Goal: Transaction & Acquisition: Obtain resource

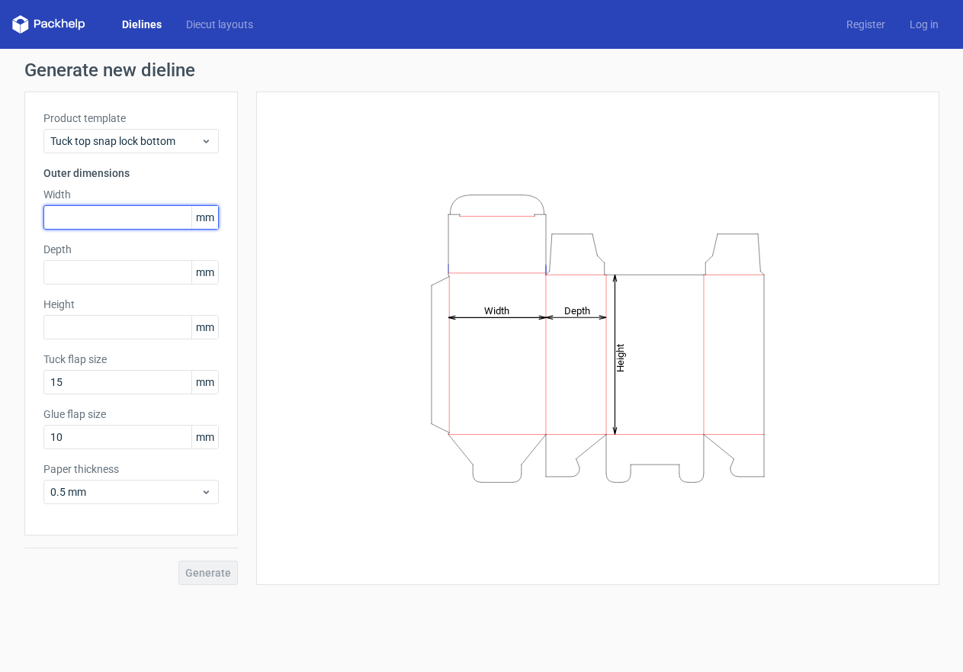
click at [128, 215] on input "text" at bounding box center [130, 217] width 175 height 24
type input "25"
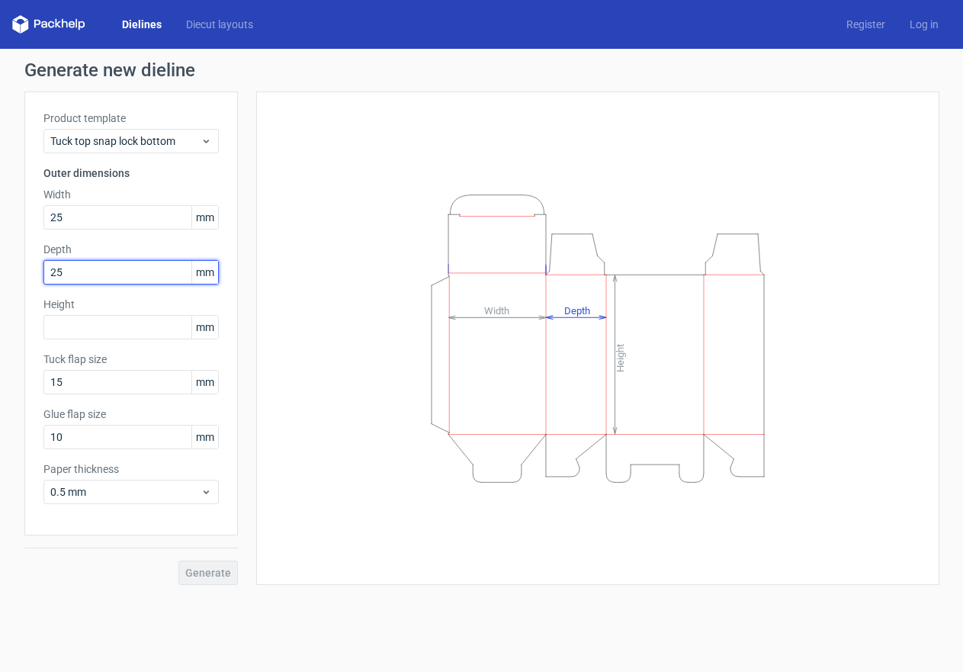
type input "25"
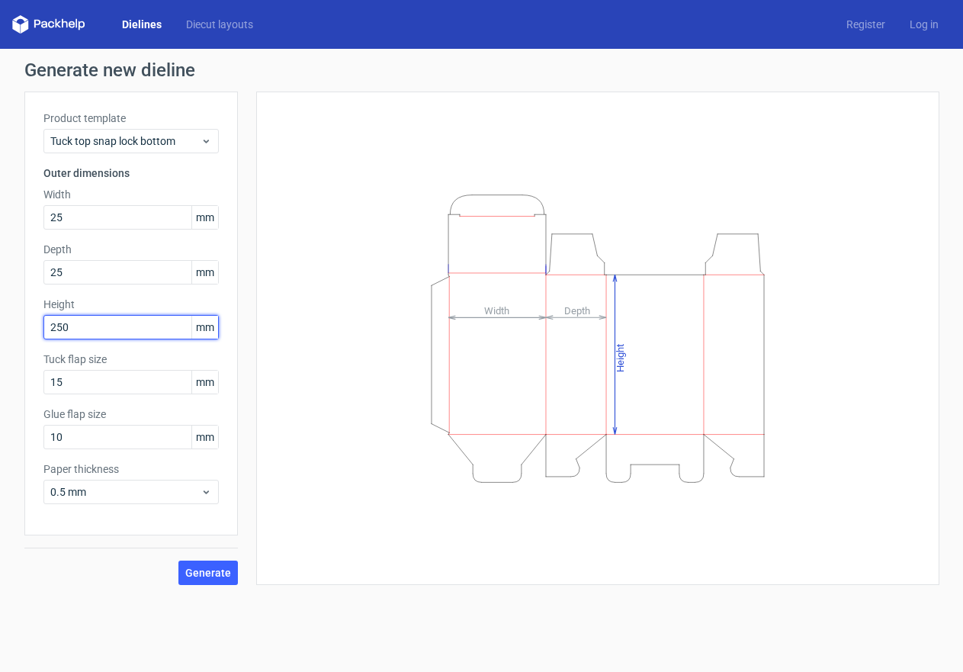
type input "250"
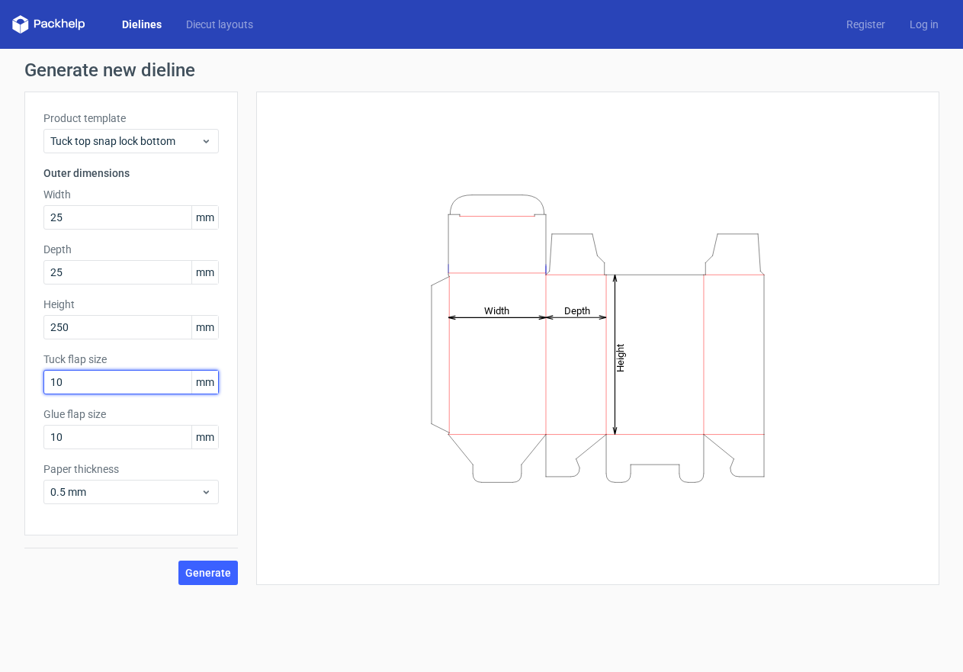
type input "10"
type input "5"
click at [199, 574] on span "Generate" at bounding box center [208, 572] width 46 height 11
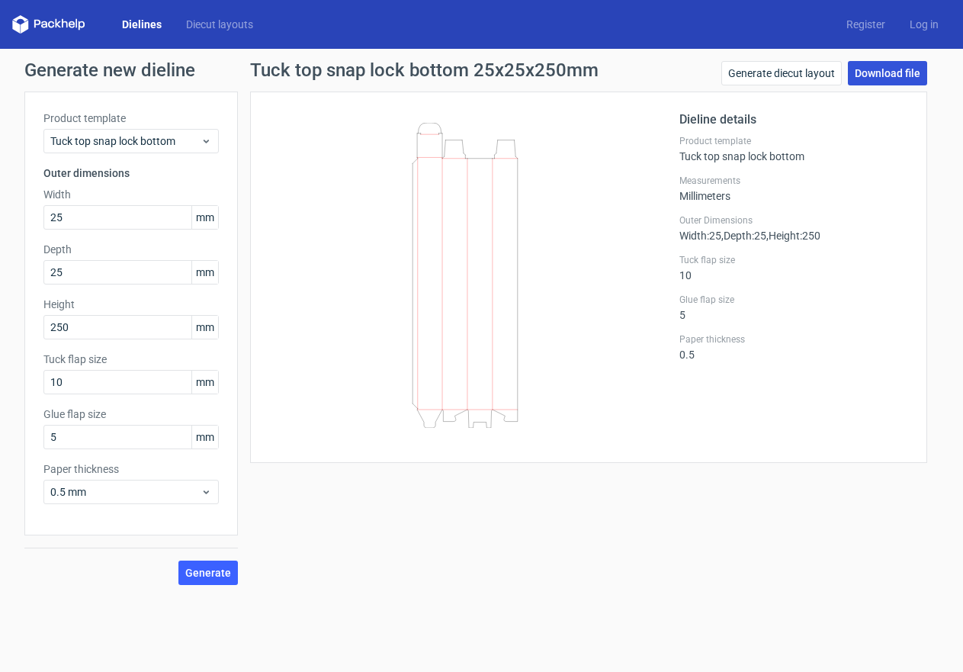
click at [864, 69] on link "Download file" at bounding box center [887, 73] width 79 height 24
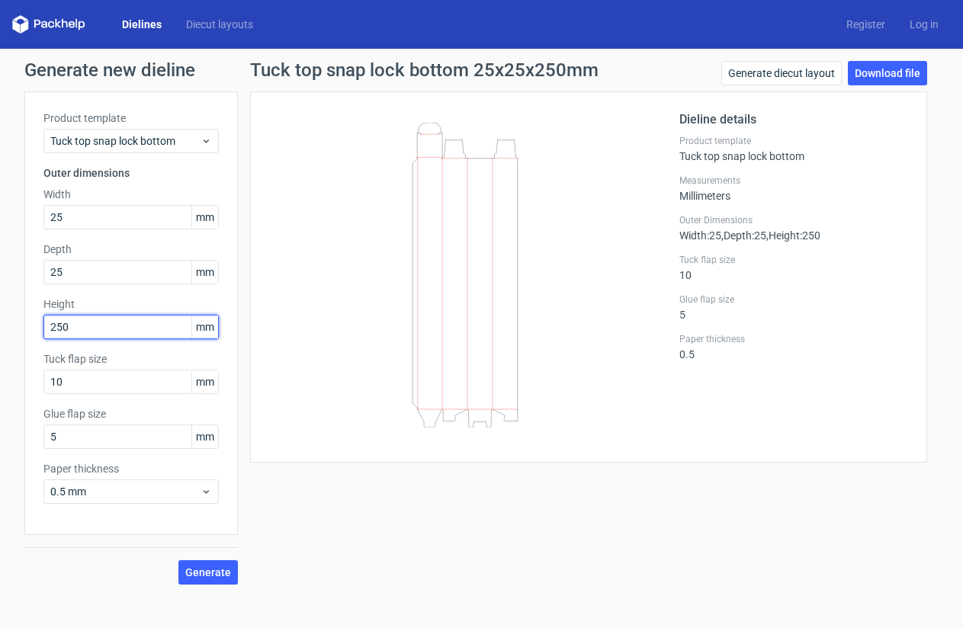
drag, startPoint x: 34, startPoint y: 329, endPoint x: 5, endPoint y: 325, distance: 29.2
click at [0, 333] on div "Generate new dieline Product template Tuck top snap lock bottom Outer dimension…" at bounding box center [481, 323] width 963 height 548
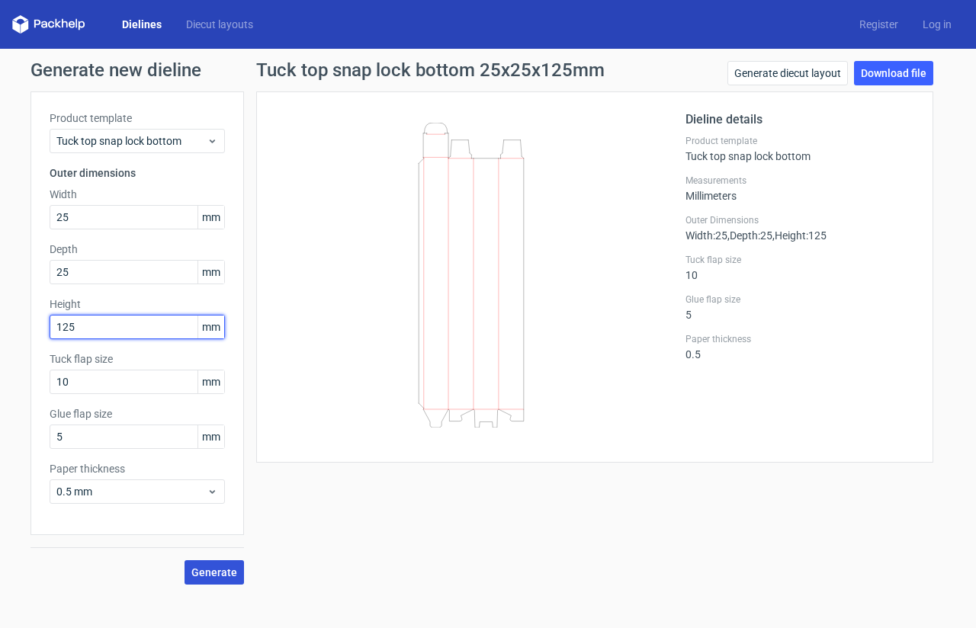
type input "125"
click at [209, 576] on span "Generate" at bounding box center [214, 572] width 46 height 11
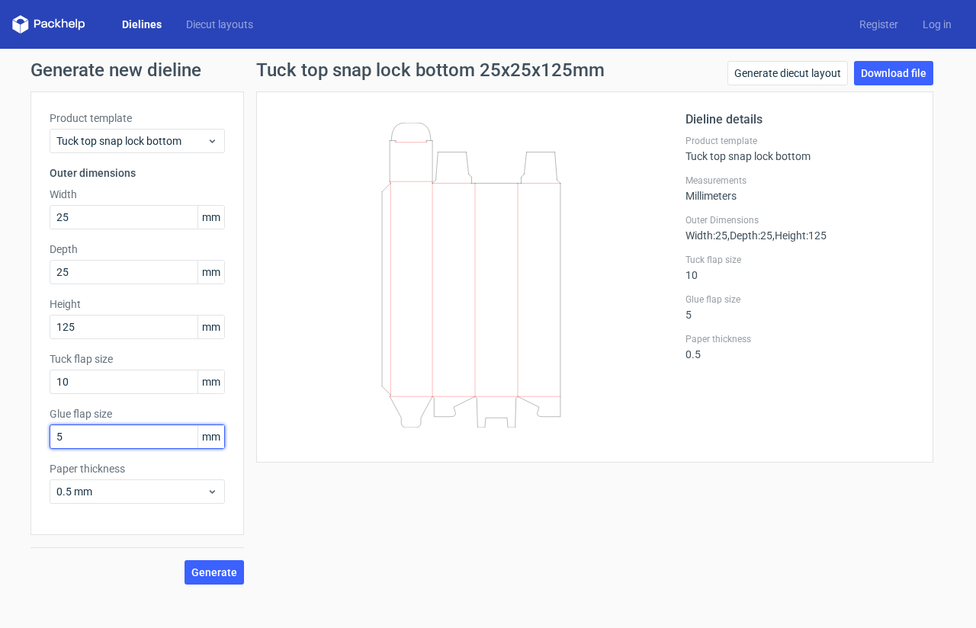
drag, startPoint x: 105, startPoint y: 430, endPoint x: 46, endPoint y: 427, distance: 59.5
click at [48, 431] on div "Product template Tuck top snap lock bottom Outer dimensions Width 25 mm Depth 2…" at bounding box center [136, 313] width 213 height 444
type input "10"
click at [207, 569] on span "Generate" at bounding box center [214, 572] width 46 height 11
click at [903, 77] on link "Download file" at bounding box center [893, 73] width 79 height 24
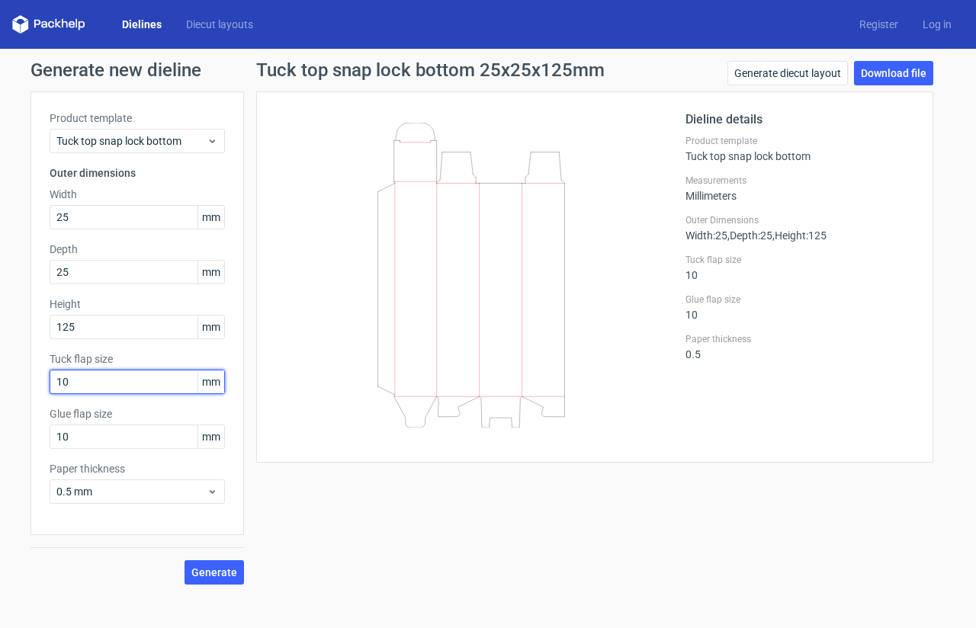
drag, startPoint x: 122, startPoint y: 387, endPoint x: 20, endPoint y: 395, distance: 102.4
click at [20, 395] on div "Generate new dieline Product template Tuck top snap lock bottom Outer dimension…" at bounding box center [488, 323] width 976 height 548
type input "5"
click at [228, 572] on span "Generate" at bounding box center [214, 572] width 46 height 11
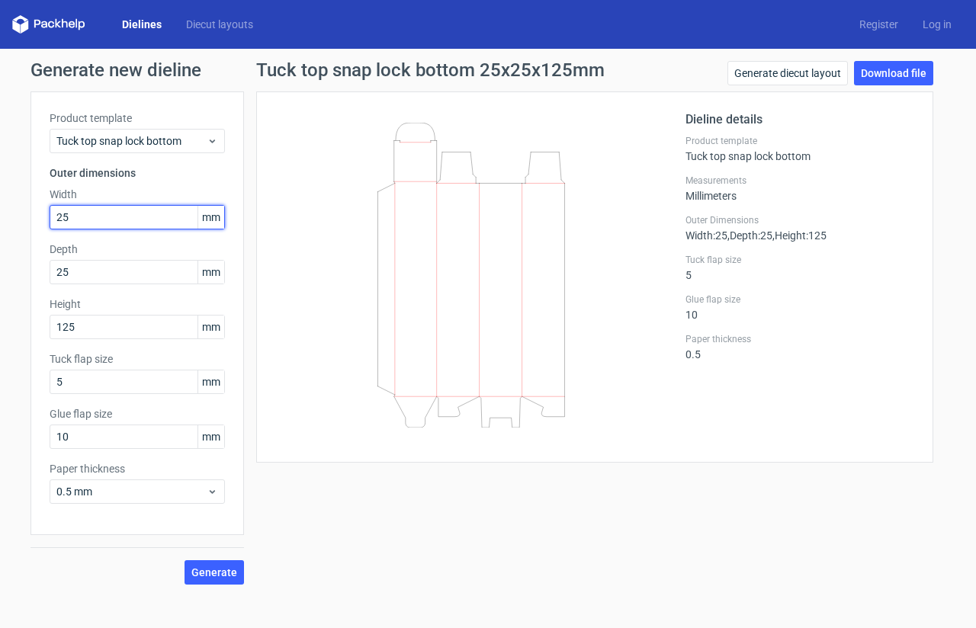
drag, startPoint x: 91, startPoint y: 216, endPoint x: 0, endPoint y: 228, distance: 91.5
click at [0, 227] on div "Generate new dieline Product template Tuck top snap lock bottom Outer dimension…" at bounding box center [488, 323] width 976 height 548
type input "1"
type input "20"
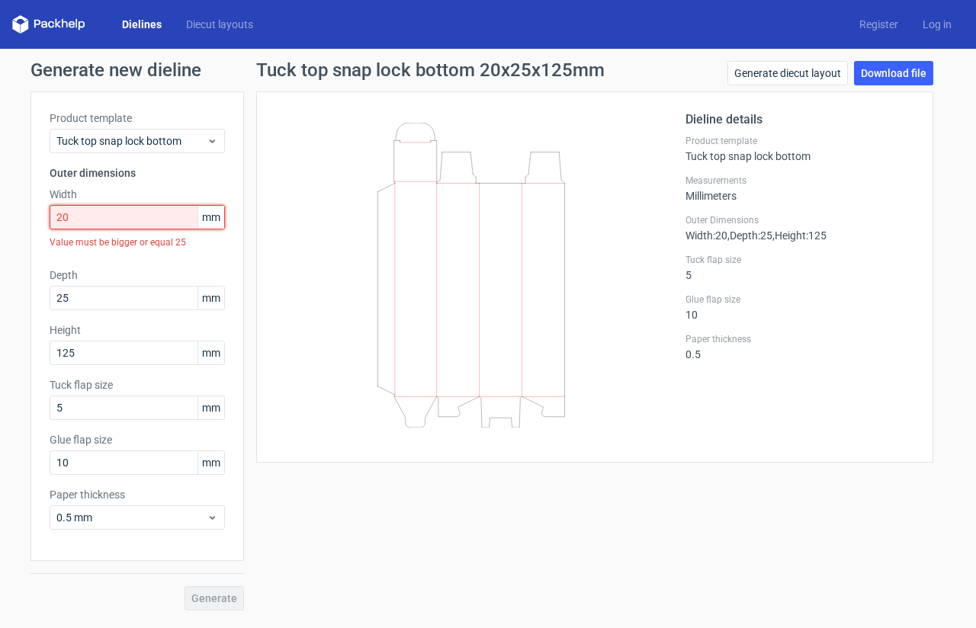
drag, startPoint x: 114, startPoint y: 217, endPoint x: 0, endPoint y: 226, distance: 114.6
click at [0, 226] on div "Generate new dieline Product template Tuck top snap lock bottom Outer dimension…" at bounding box center [488, 336] width 976 height 574
drag, startPoint x: 105, startPoint y: 307, endPoint x: 0, endPoint y: 319, distance: 105.8
click at [0, 319] on div "Generate new dieline Product template Tuck top snap lock bottom Outer dimension…" at bounding box center [488, 336] width 976 height 574
type input "20"
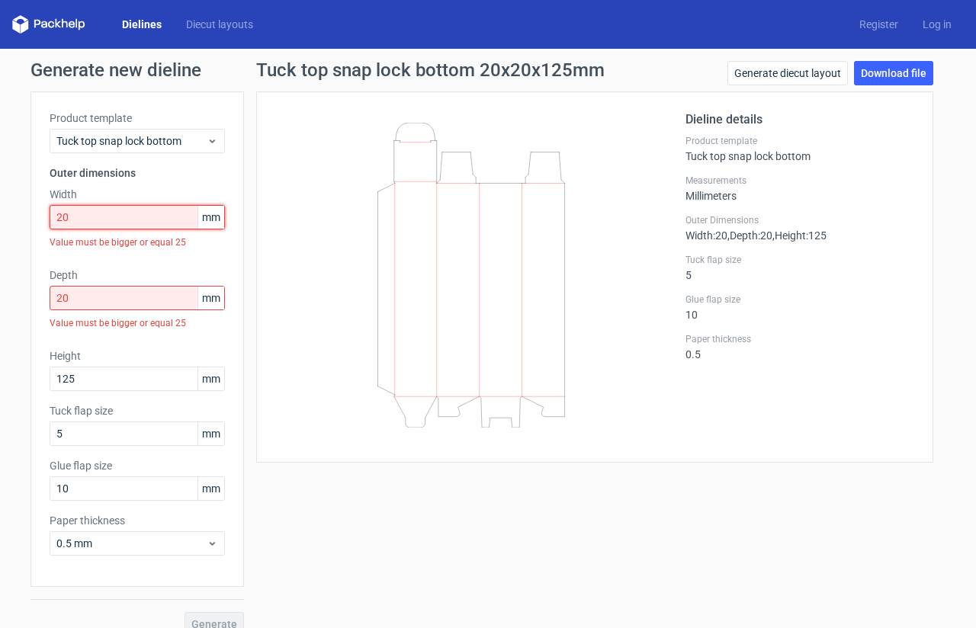
click at [103, 215] on input "20" at bounding box center [137, 217] width 175 height 24
drag, startPoint x: 103, startPoint y: 215, endPoint x: 120, endPoint y: 197, distance: 24.8
click at [0, 219] on div "Generate new dieline Product template Tuck top snap lock bottom Outer dimension…" at bounding box center [488, 349] width 976 height 600
click at [211, 139] on icon at bounding box center [212, 141] width 11 height 12
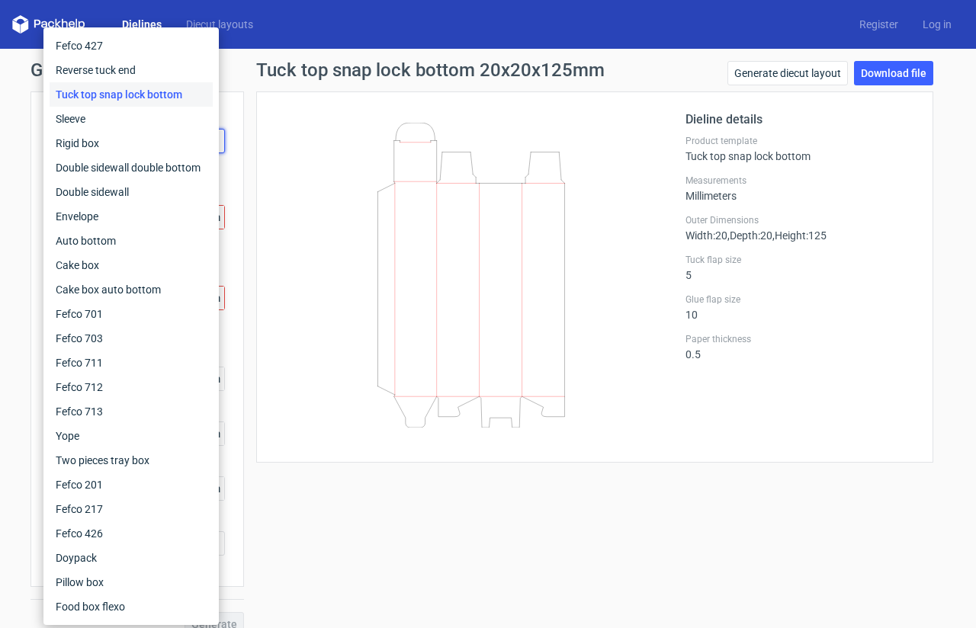
click at [260, 123] on div "Dieline details Product template Tuck top snap lock bottom Measurements Millime…" at bounding box center [594, 276] width 677 height 371
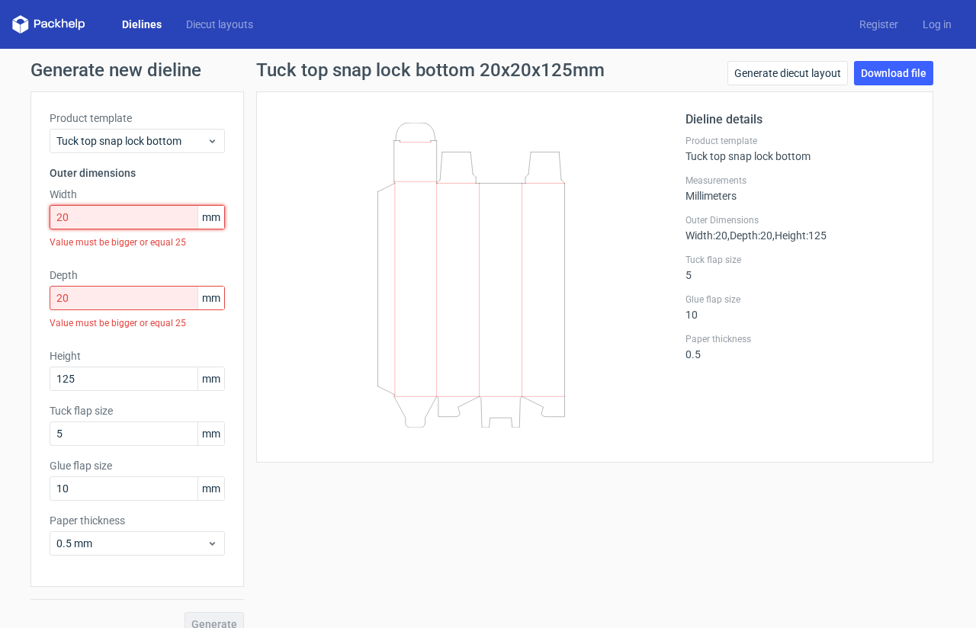
click at [153, 219] on input "20" at bounding box center [137, 217] width 175 height 24
drag, startPoint x: 136, startPoint y: 219, endPoint x: 168, endPoint y: 212, distance: 32.0
click at [5, 240] on div "Generate new dieline Product template Tuck top snap lock bottom Outer dimension…" at bounding box center [488, 349] width 976 height 600
drag, startPoint x: 659, startPoint y: 136, endPoint x: 661, endPoint y: 113, distance: 22.9
click at [659, 136] on div at bounding box center [480, 277] width 410 height 333
